Goal: Task Accomplishment & Management: Manage account settings

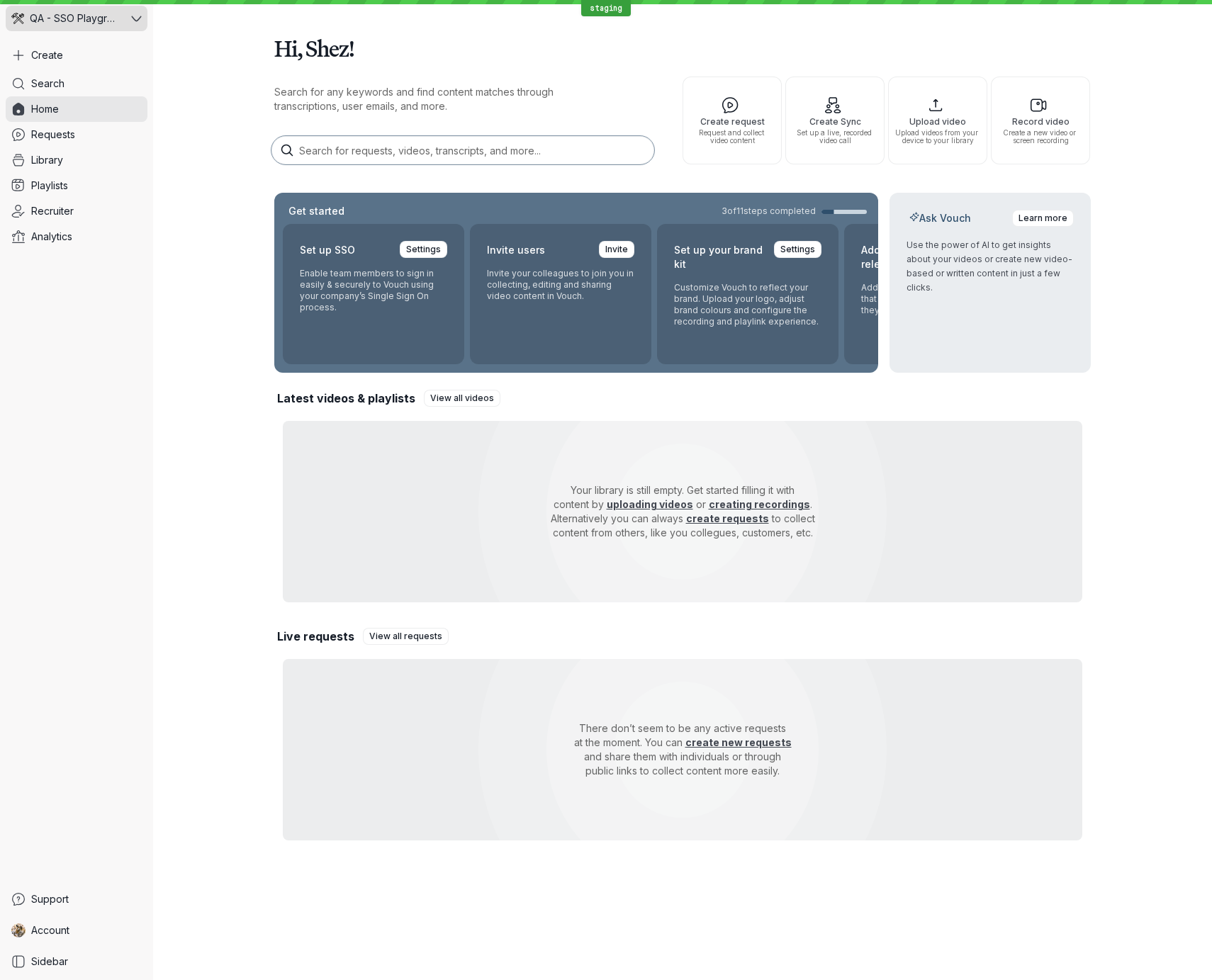
click at [139, 16] on icon at bounding box center [137, 19] width 10 height 10
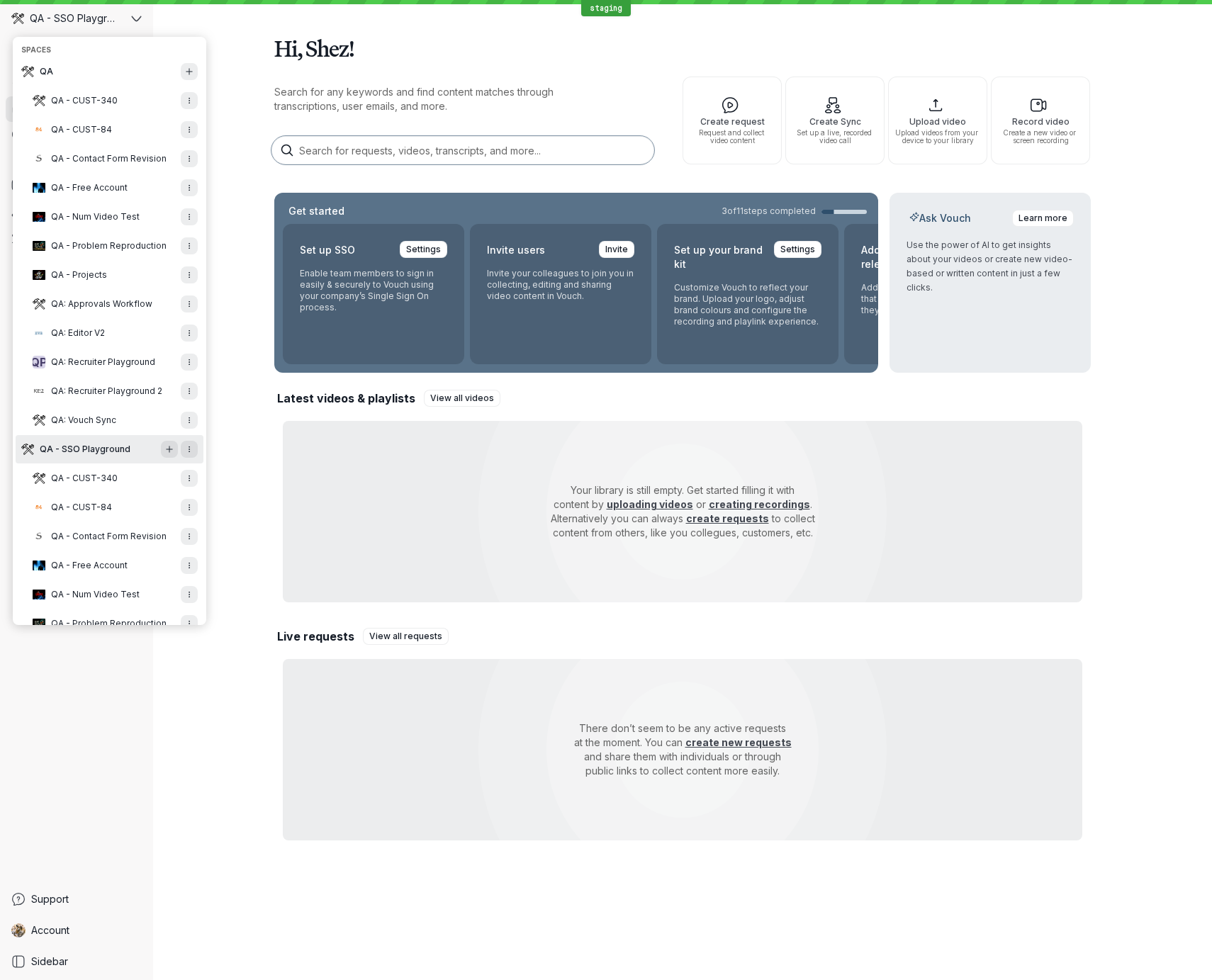
click at [104, 450] on span "QA - SSO Playground" at bounding box center [85, 449] width 91 height 11
click at [245, 222] on div "Hi, Shez! Search for any keywords and find content matches through transcriptio…" at bounding box center [682, 433] width 1059 height 866
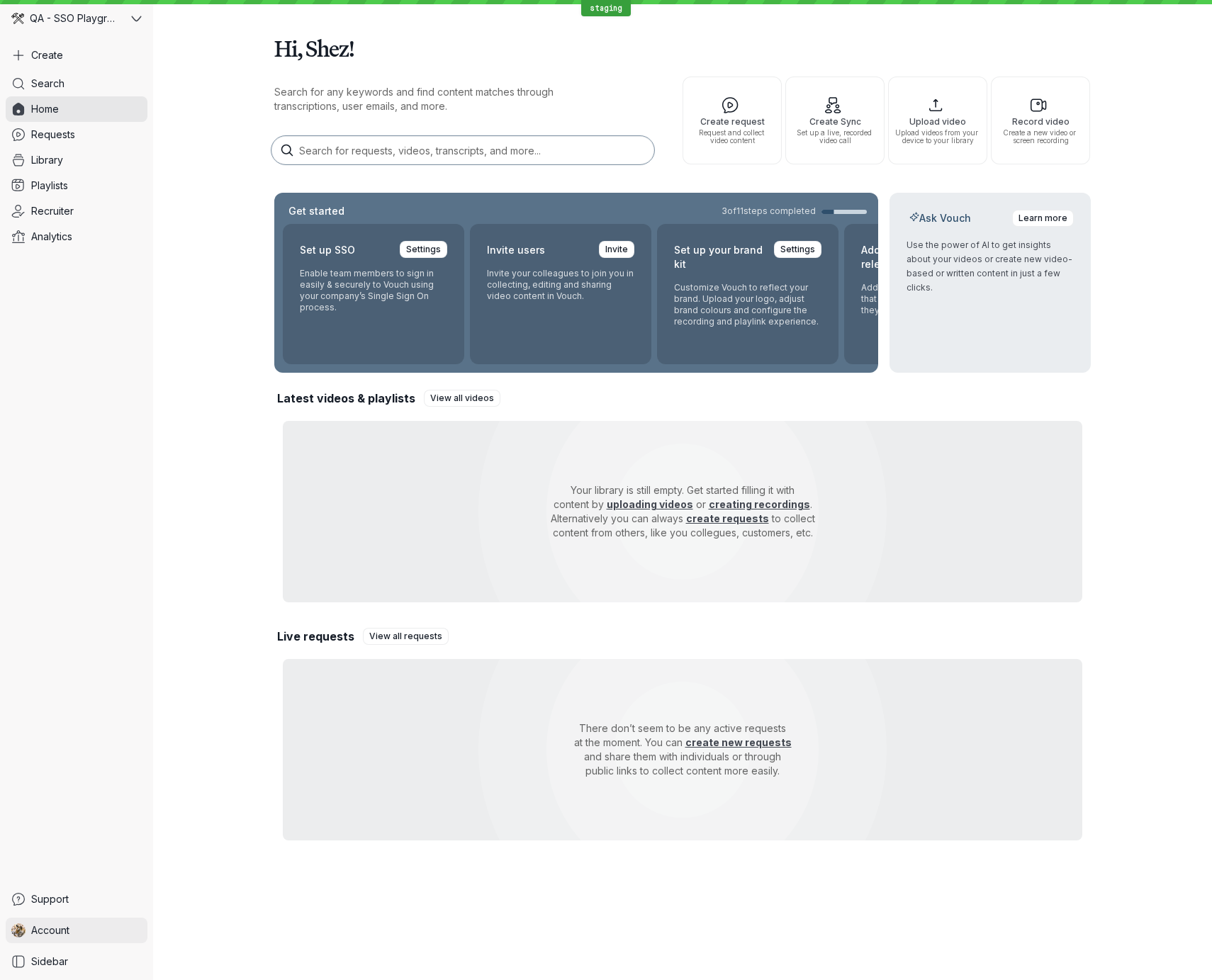
click at [76, 935] on link "Account" at bounding box center [76, 930] width 142 height 25
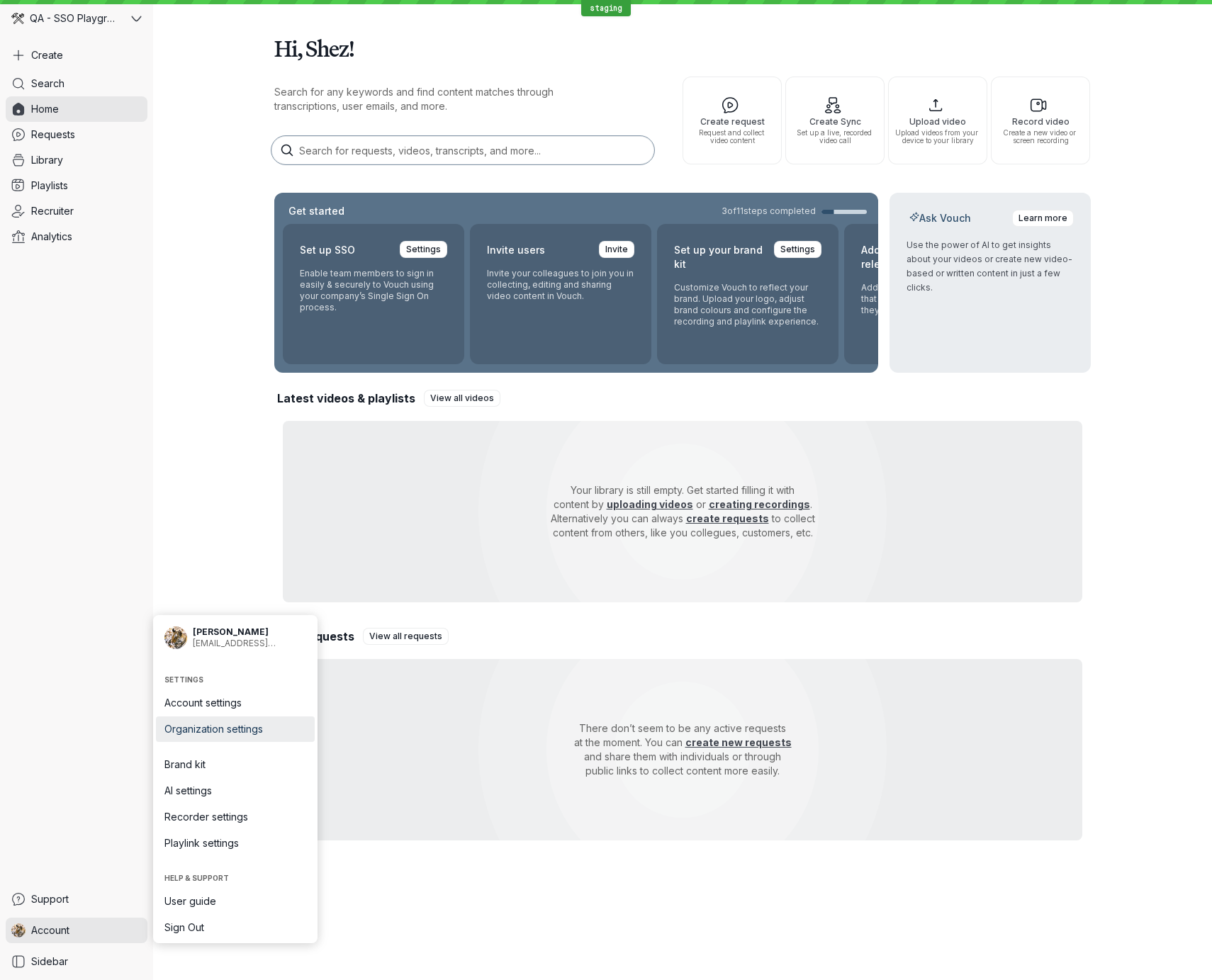
click at [262, 737] on link "Organization settings" at bounding box center [235, 729] width 159 height 25
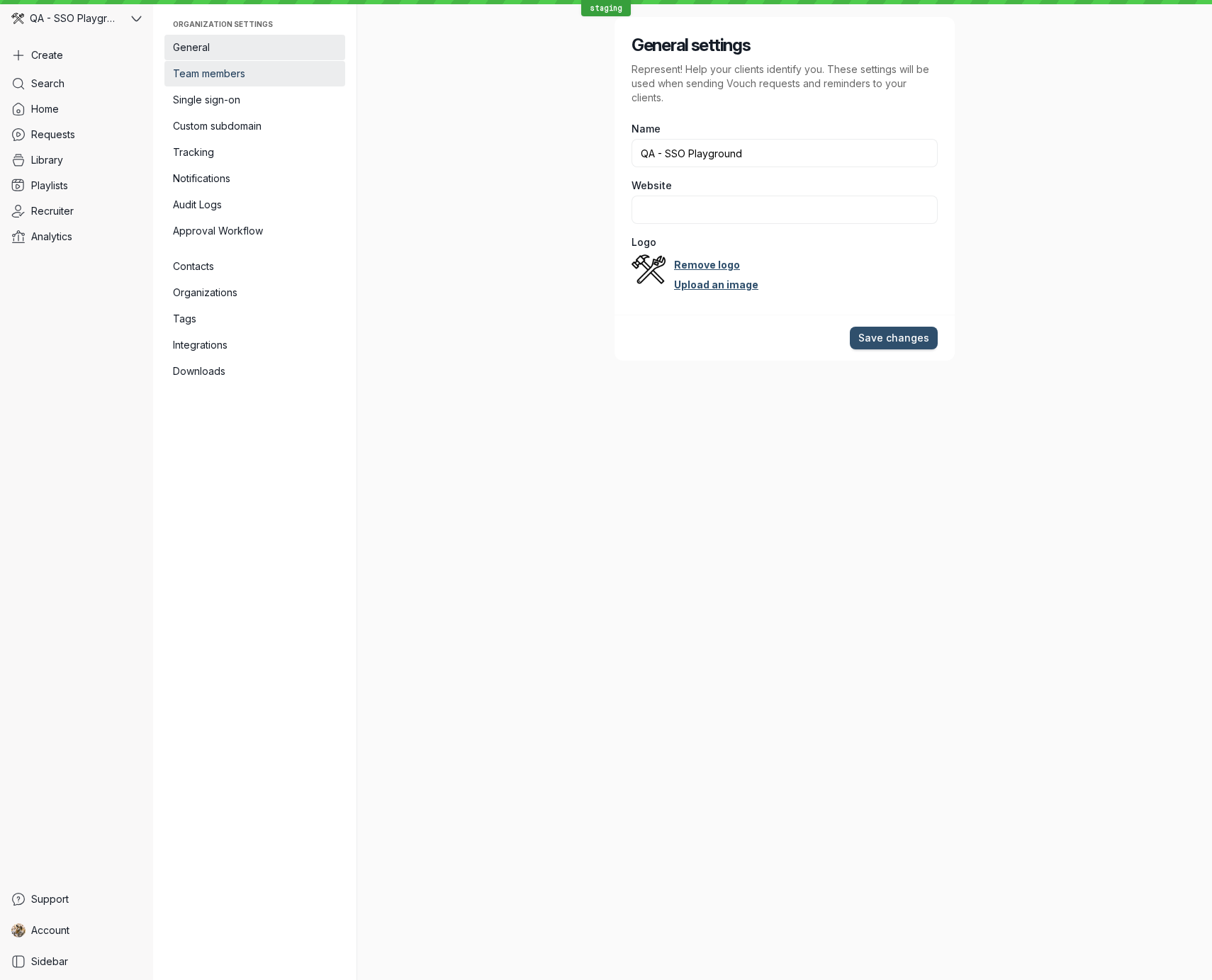
click at [267, 76] on span "Team members" at bounding box center [255, 73] width 164 height 14
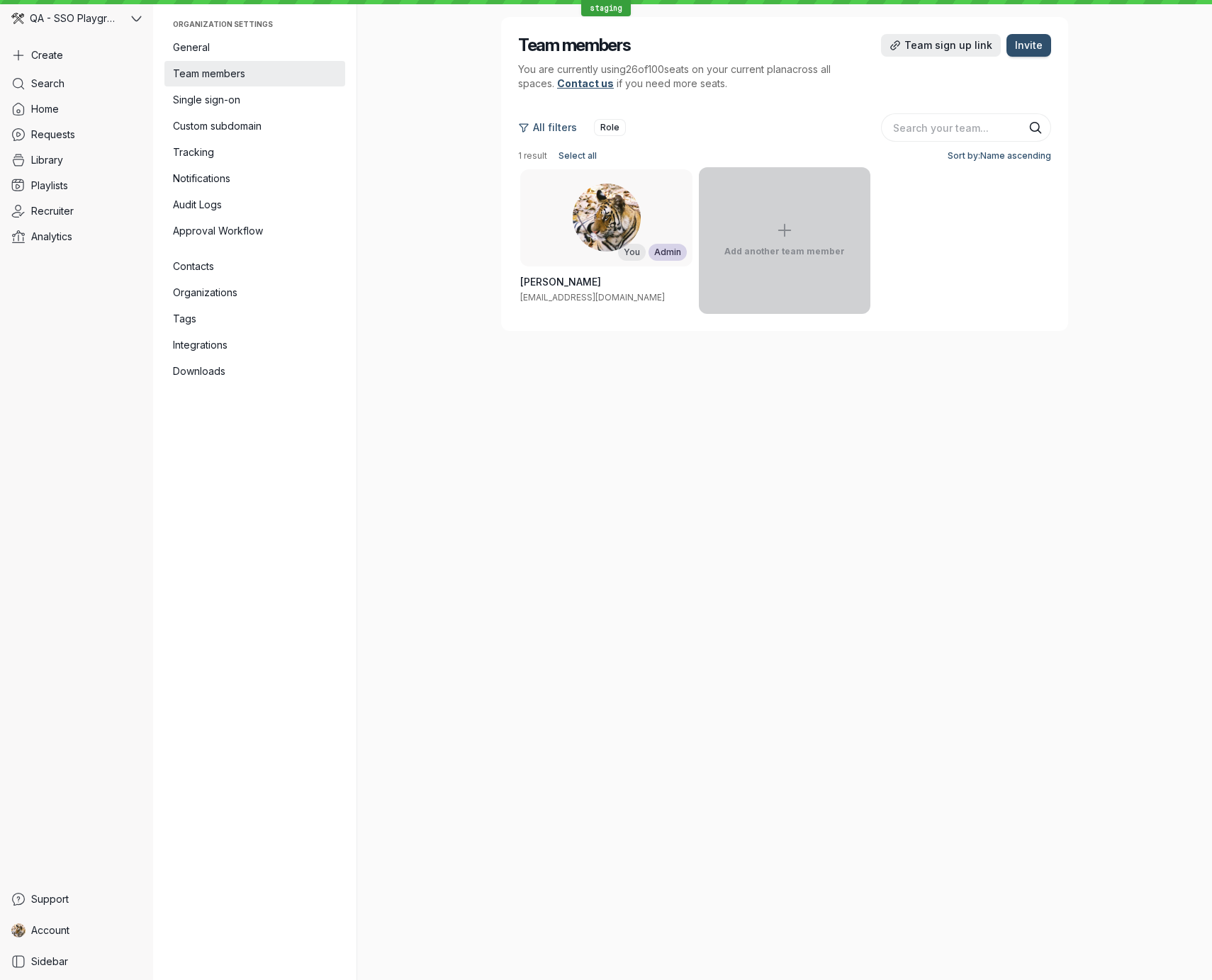
click at [823, 228] on button "Add another team member" at bounding box center [785, 240] width 172 height 147
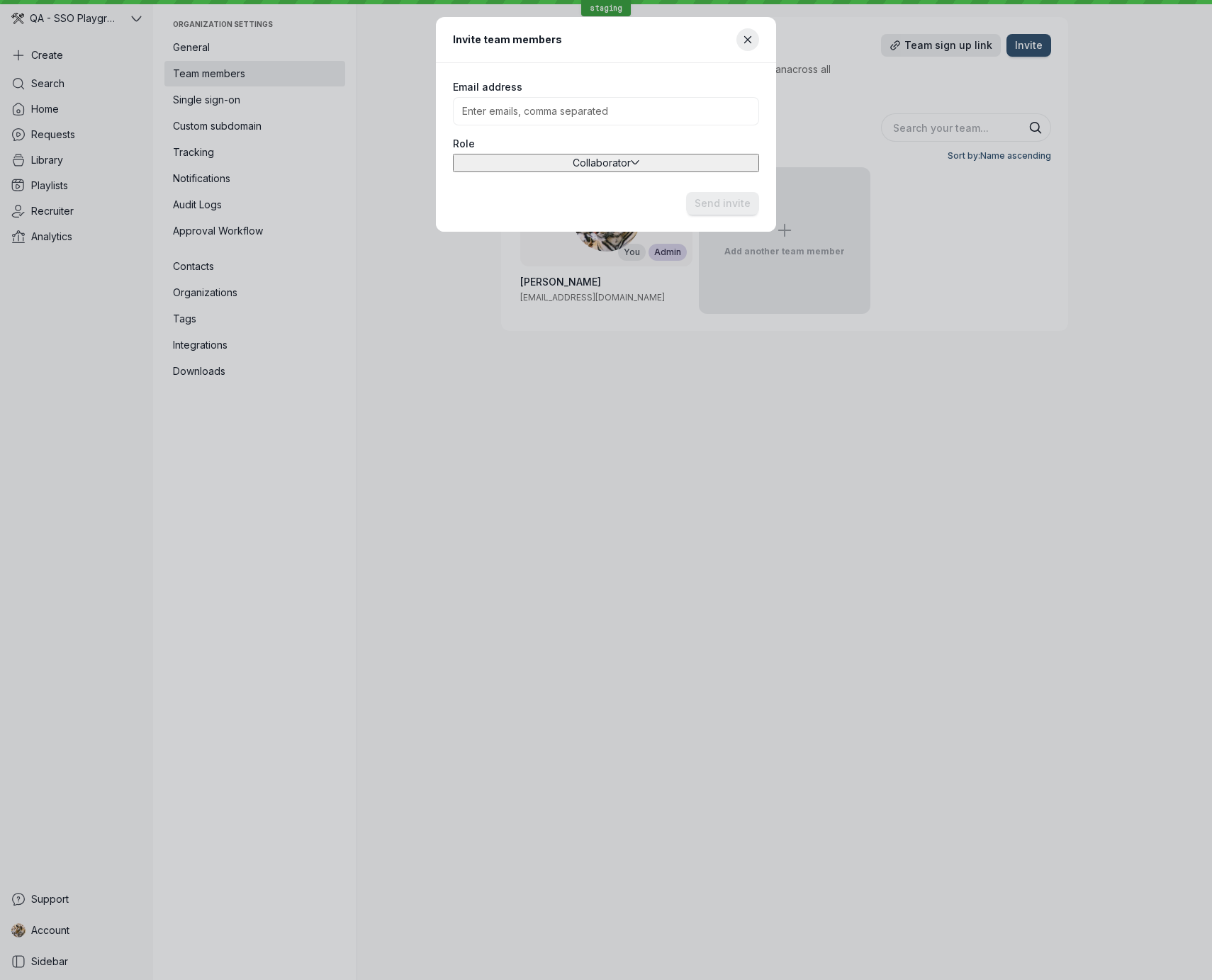
click at [574, 70] on main "Email address Role Collaborator" at bounding box center [606, 119] width 340 height 112
click at [565, 104] on input "Email address" at bounding box center [606, 111] width 293 height 14
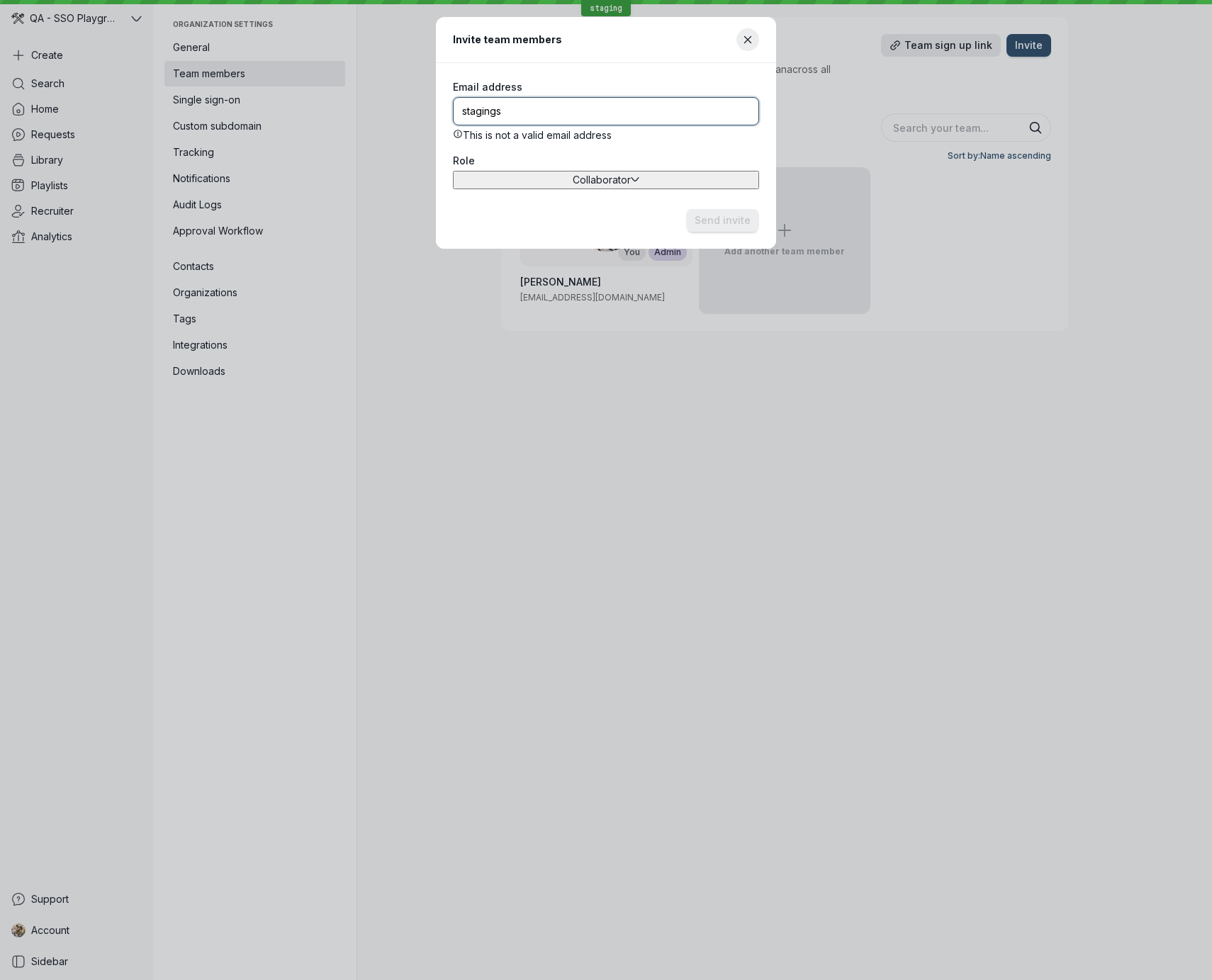
type input "staging"
type input "[EMAIL_ADDRESS][DOMAIN_NAME]"
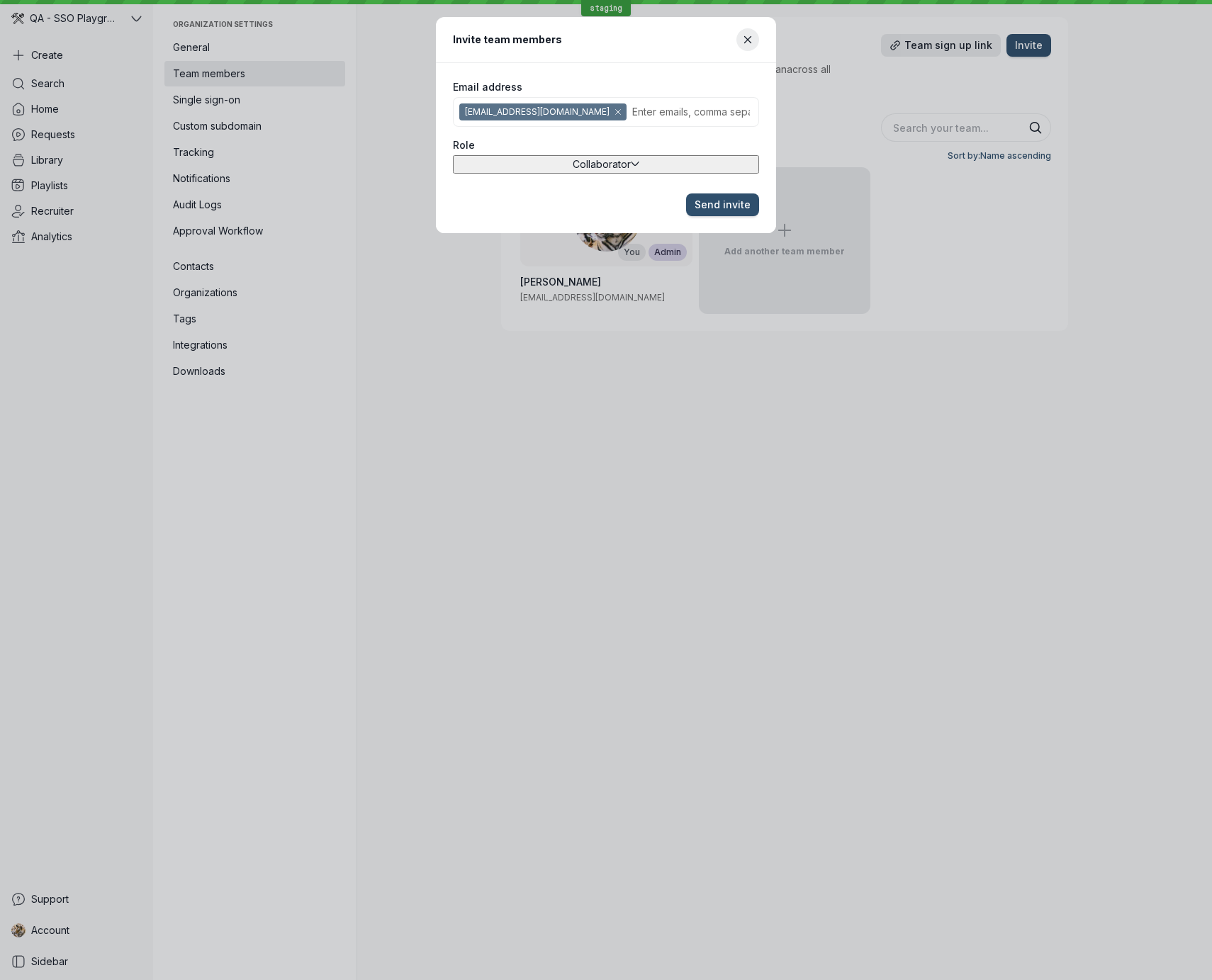
click at [556, 174] on button "Collaborator" at bounding box center [606, 164] width 307 height 19
click at [738, 211] on span "Send invite" at bounding box center [722, 204] width 56 height 14
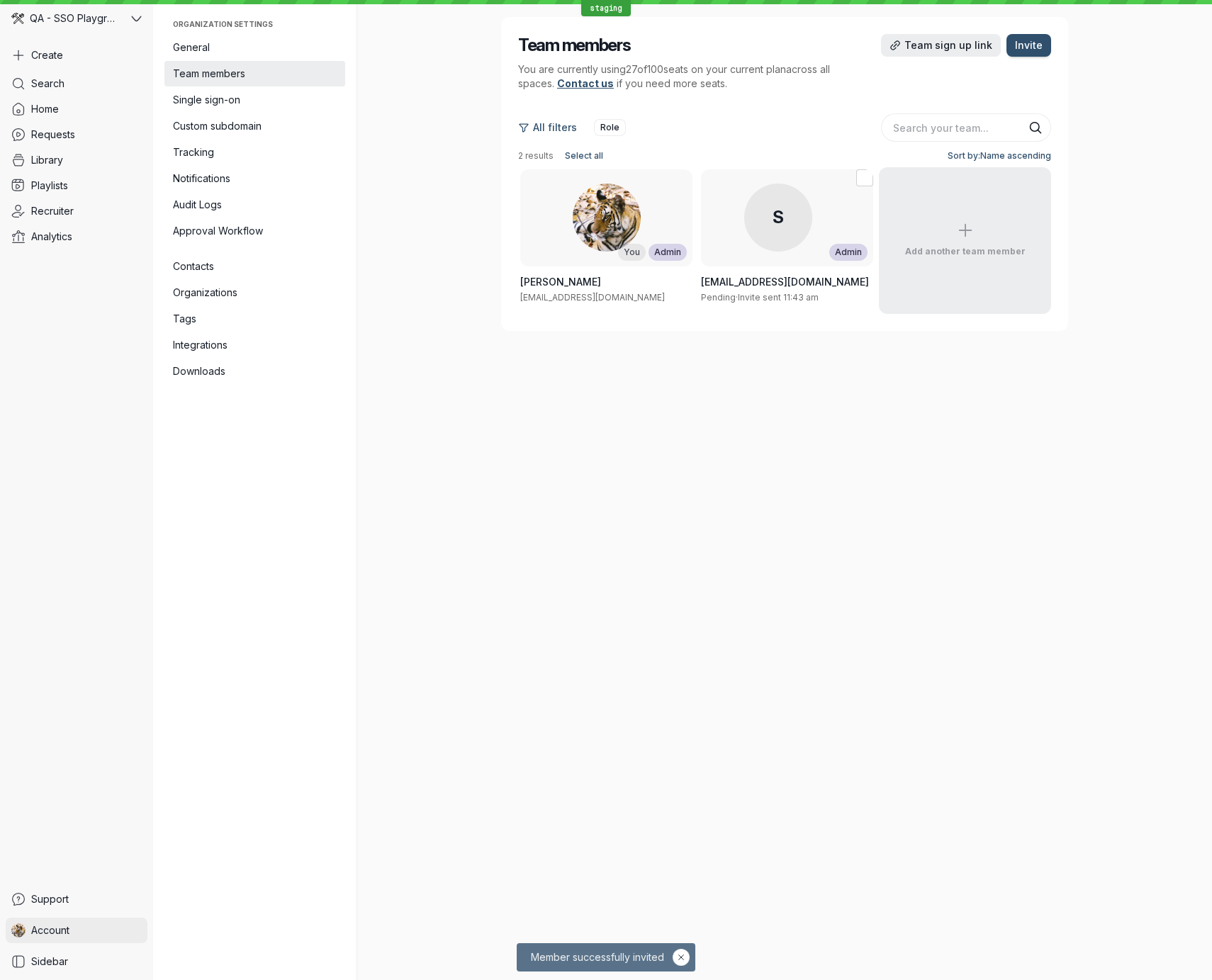
click at [52, 933] on span "Account" at bounding box center [50, 930] width 39 height 14
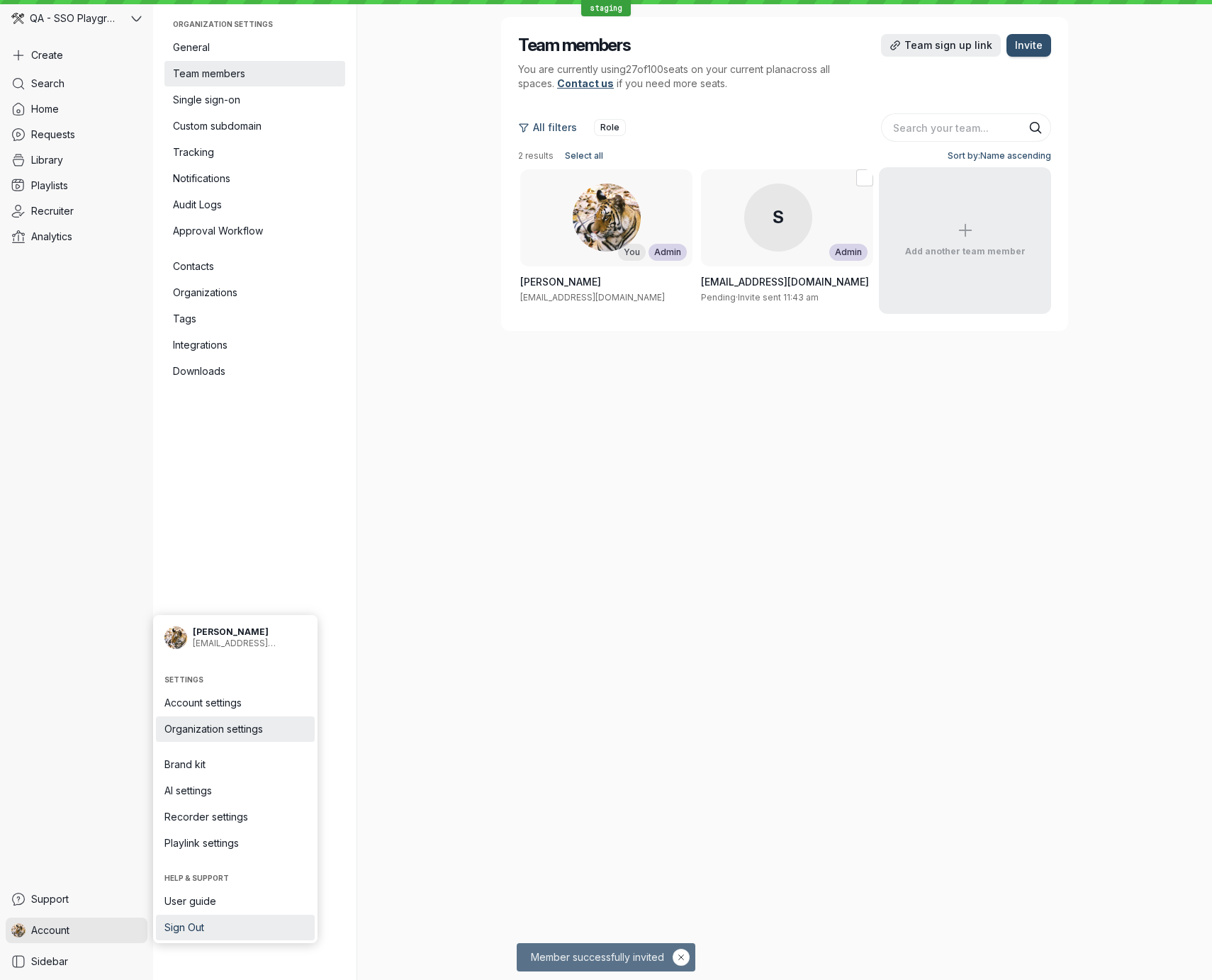
click at [213, 930] on span "Sign Out" at bounding box center [235, 927] width 142 height 14
